Goal: Information Seeking & Learning: Learn about a topic

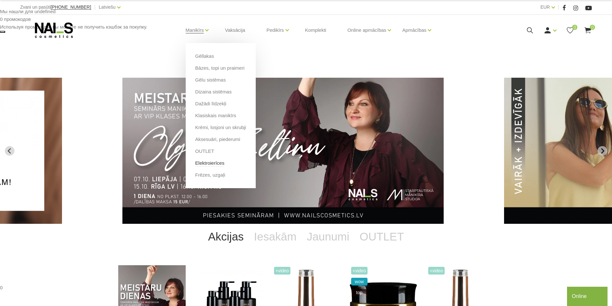
click at [215, 166] on link "Elektroierīces" at bounding box center [209, 163] width 29 height 7
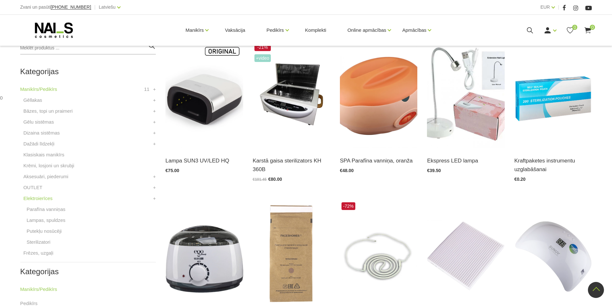
scroll to position [113, 0]
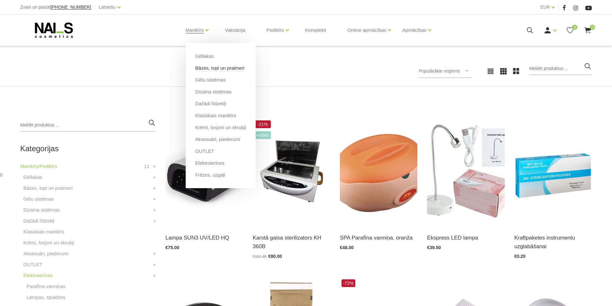
click at [203, 70] on link "Bāzes, topi un praimeri" at bounding box center [219, 68] width 49 height 7
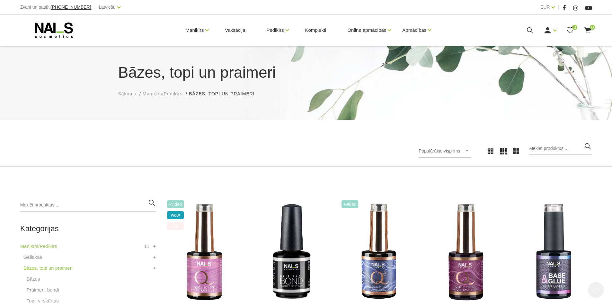
scroll to position [161, 0]
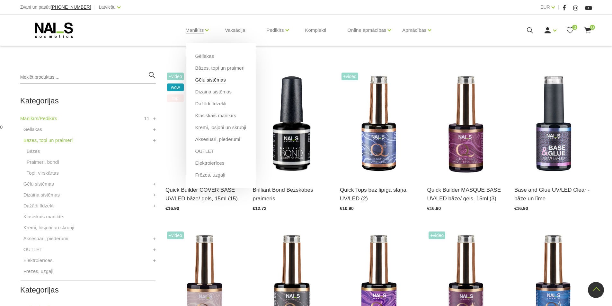
click at [206, 80] on link "Gēlu sistēmas" at bounding box center [210, 79] width 31 height 7
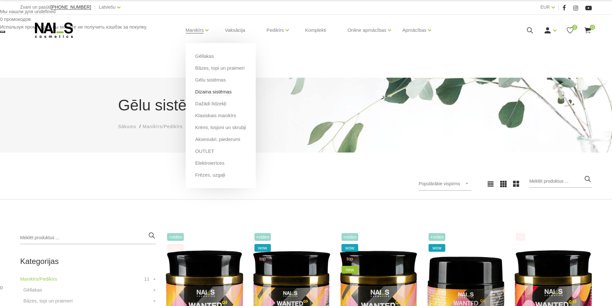
click at [210, 94] on link "Dizaina sistēmas" at bounding box center [213, 91] width 36 height 7
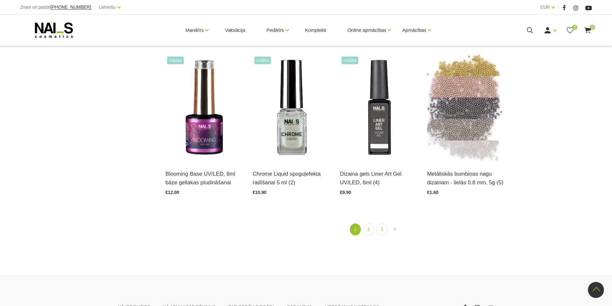
scroll to position [835, 0]
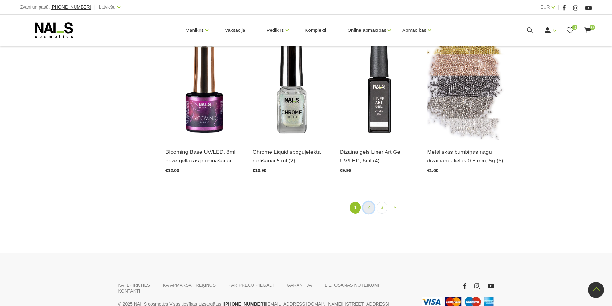
click at [371, 202] on link "2" at bounding box center [368, 208] width 11 height 12
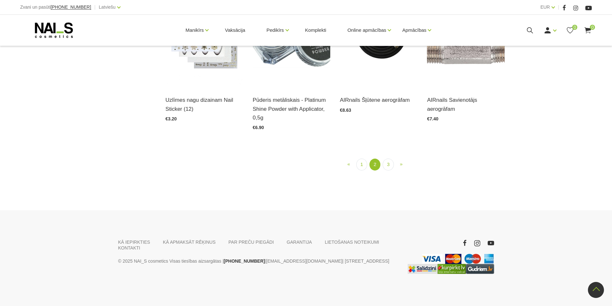
scroll to position [774, 0]
click at [389, 171] on link "3" at bounding box center [388, 165] width 11 height 12
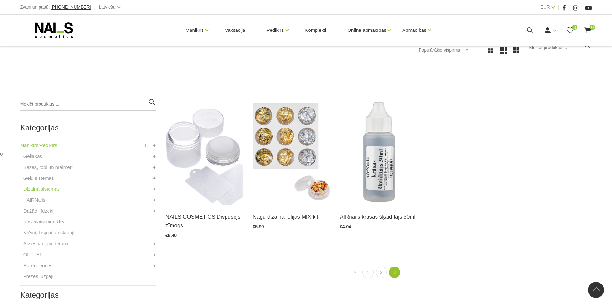
scroll to position [131, 0]
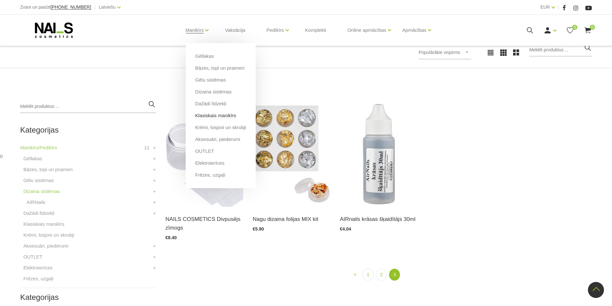
click at [215, 116] on link "Klasiskais manikīrs" at bounding box center [215, 115] width 41 height 7
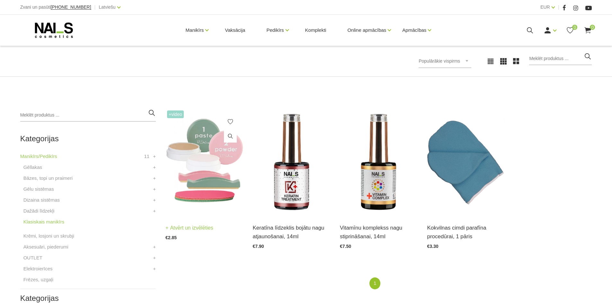
scroll to position [96, 0]
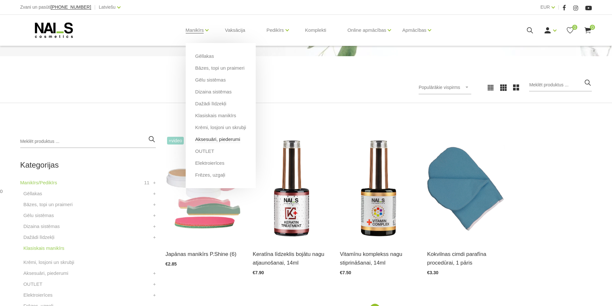
click at [232, 143] on link "Aksesuāri, piederumi" at bounding box center [217, 139] width 45 height 7
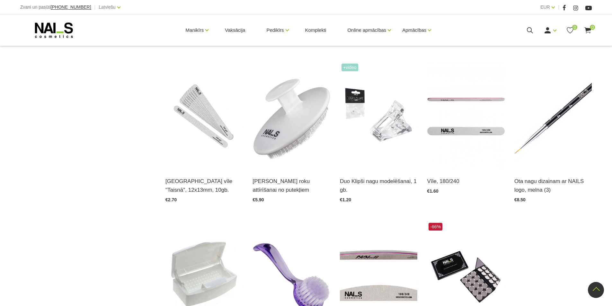
scroll to position [675, 0]
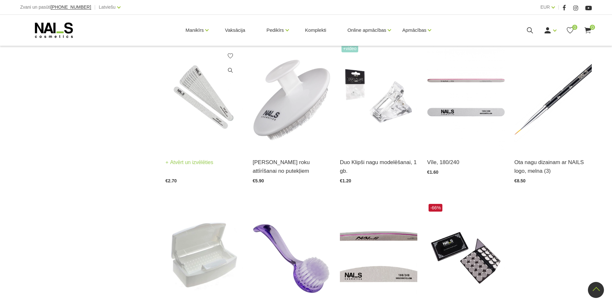
click at [199, 82] on img at bounding box center [203, 96] width 77 height 107
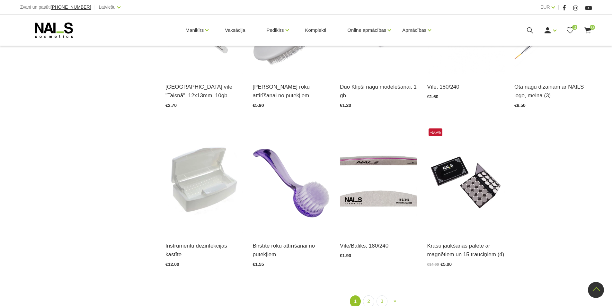
scroll to position [803, 0]
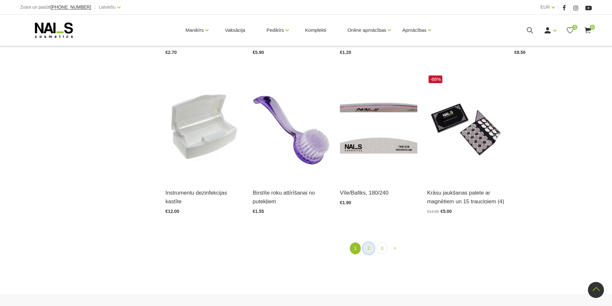
click at [366, 243] on link "2" at bounding box center [368, 249] width 11 height 12
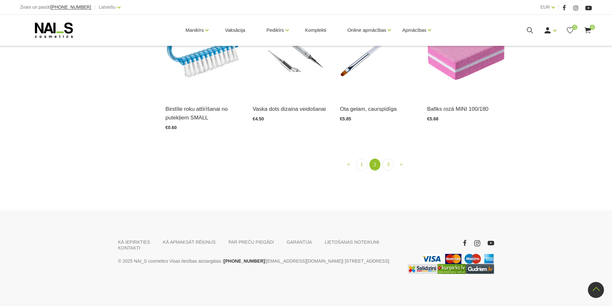
scroll to position [774, 0]
click at [386, 171] on link "3" at bounding box center [388, 165] width 11 height 12
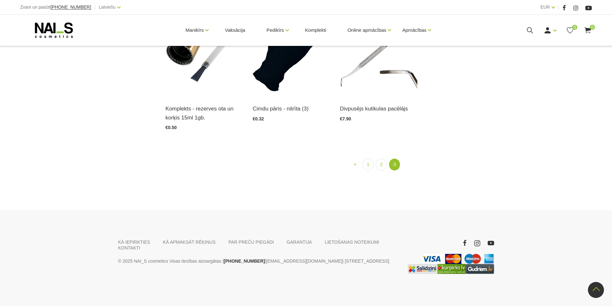
scroll to position [806, 0]
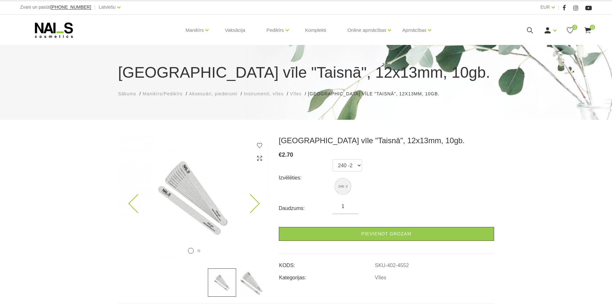
click at [215, 205] on img at bounding box center [193, 197] width 151 height 123
click at [223, 220] on img at bounding box center [193, 197] width 151 height 123
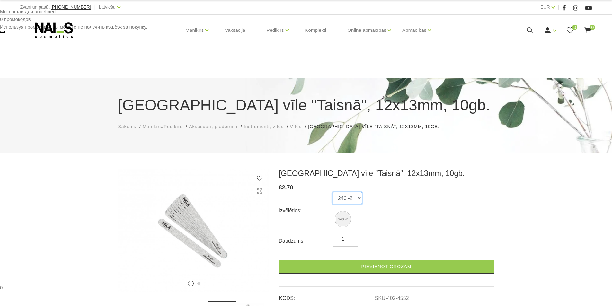
click at [349, 192] on select "240 -2" at bounding box center [348, 198] width 30 height 12
click at [353, 192] on select "240 -2" at bounding box center [348, 198] width 30 height 12
